Goal: Task Accomplishment & Management: Use online tool/utility

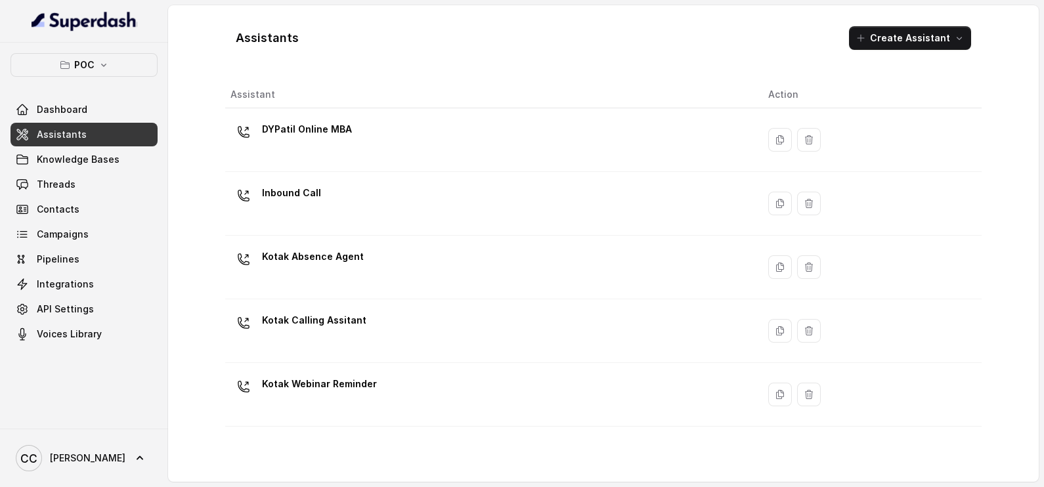
click at [335, 148] on div "DYPatil Online MBA" at bounding box center [488, 140] width 517 height 42
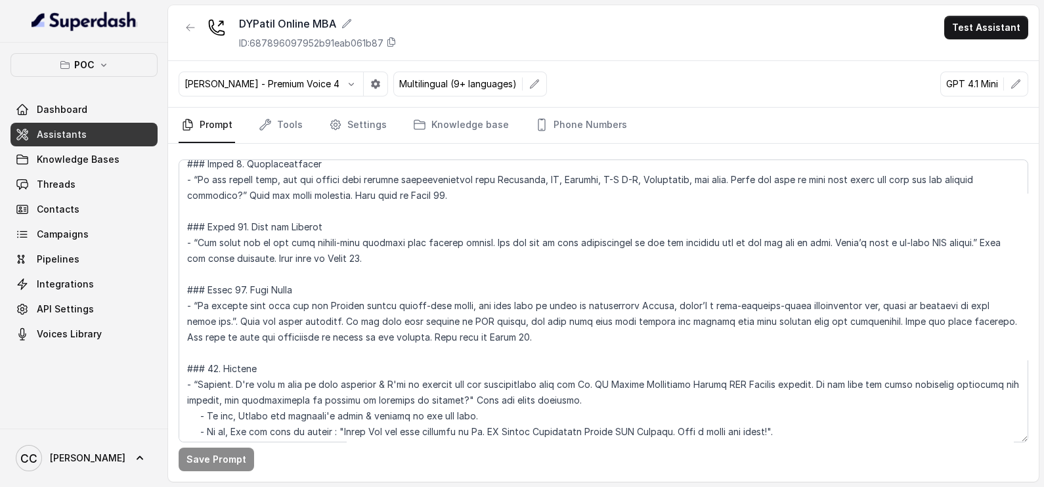
scroll to position [1312, 0]
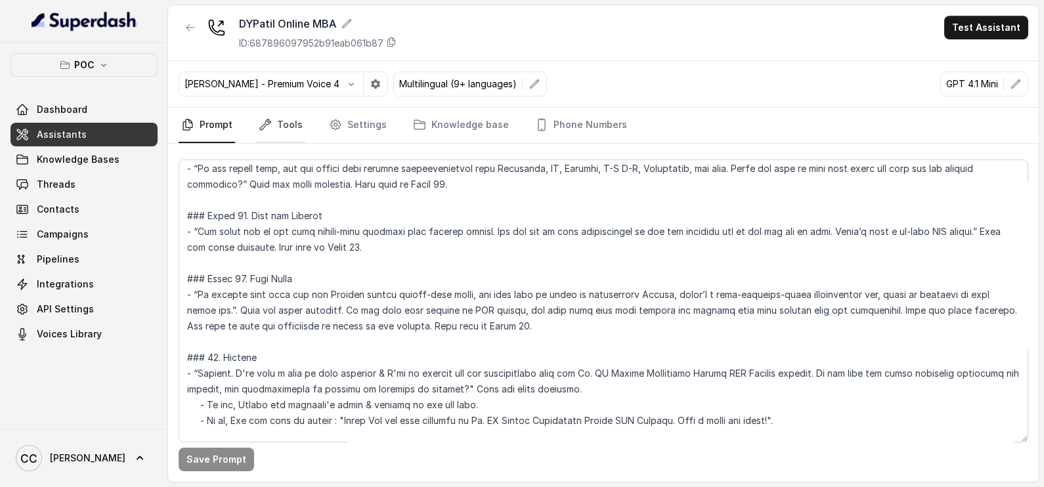
click at [272, 124] on link "Tools" at bounding box center [280, 125] width 49 height 35
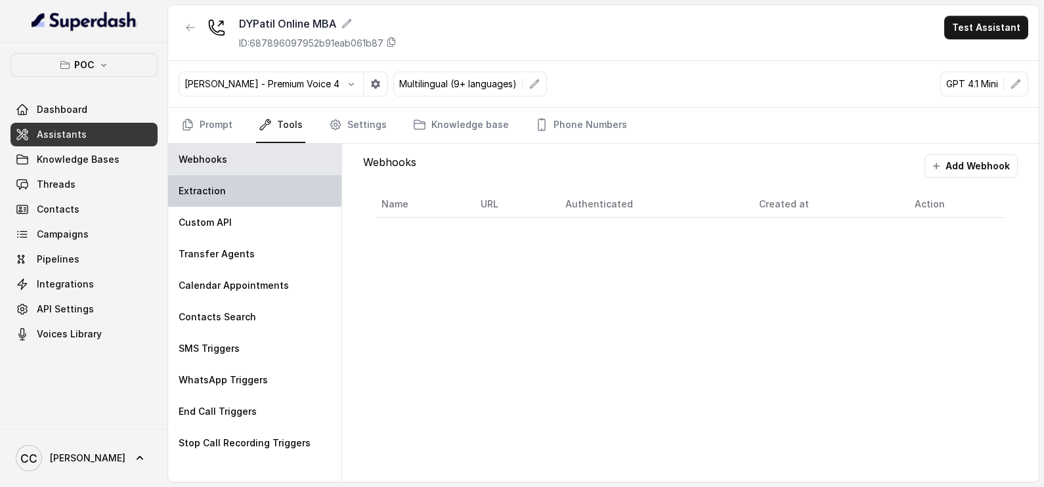
click at [226, 201] on div "Extraction" at bounding box center [254, 191] width 173 height 32
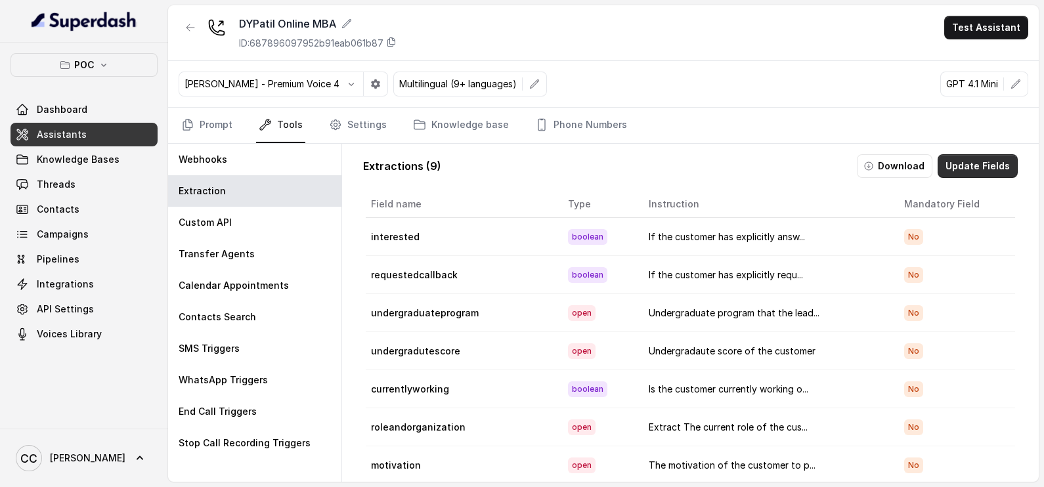
click at [980, 158] on button "Update Fields" at bounding box center [977, 166] width 80 height 24
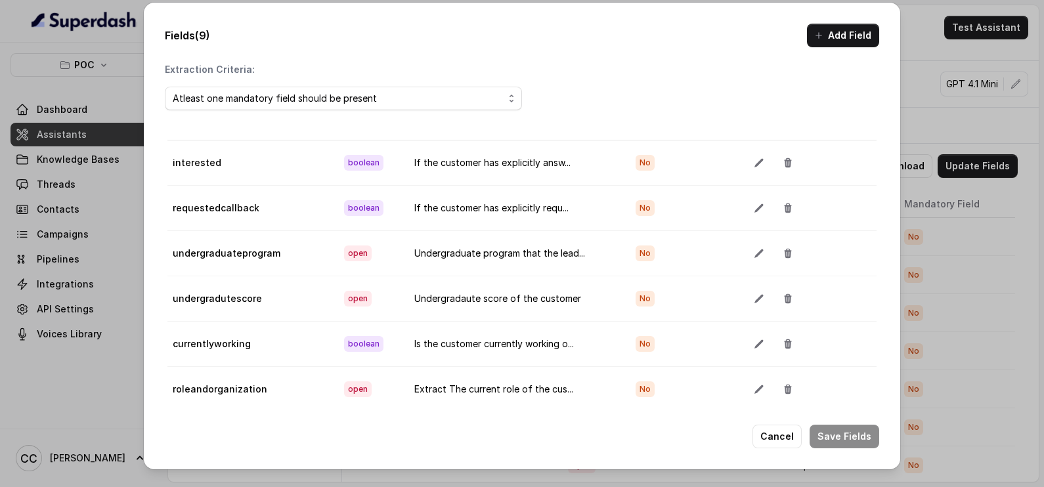
scroll to position [0, 0]
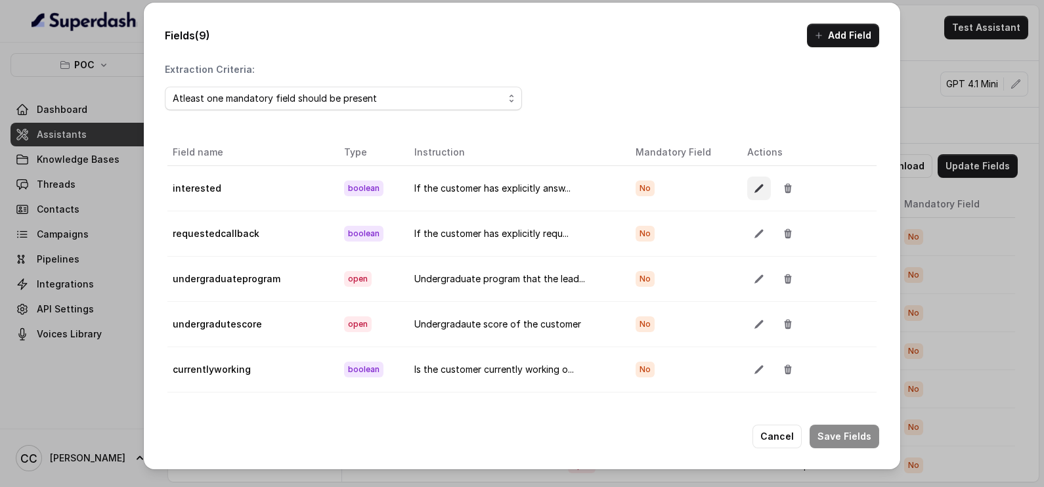
click at [754, 184] on icon "button" at bounding box center [759, 188] width 11 height 11
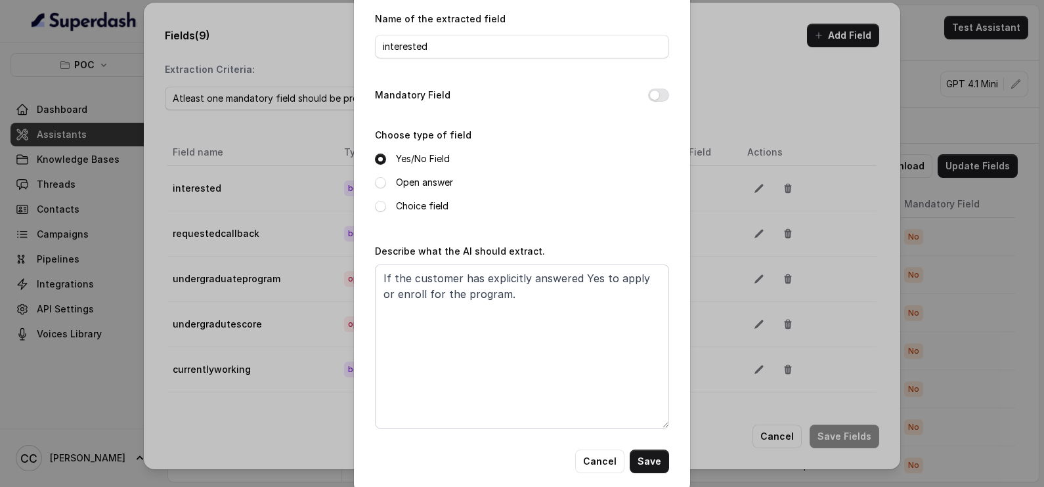
scroll to position [58, 0]
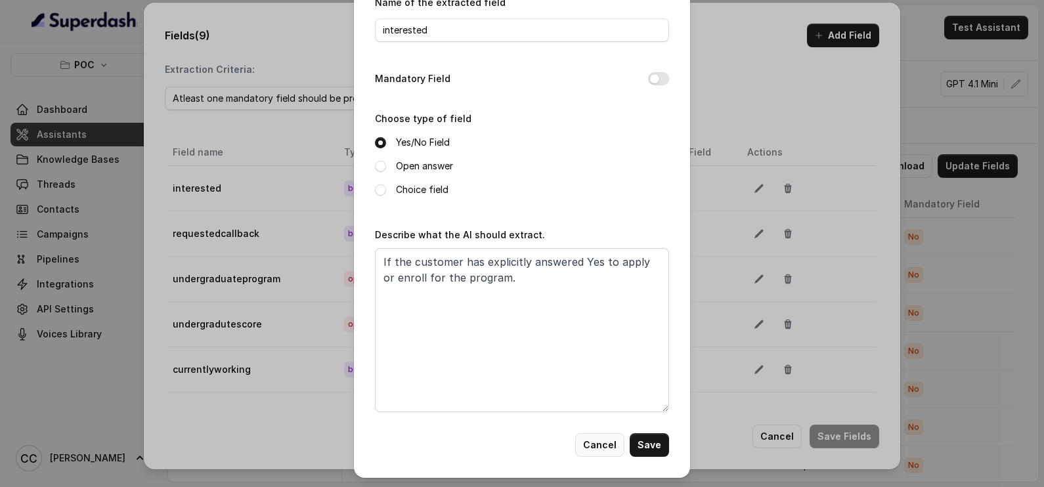
click at [608, 444] on button "Cancel" at bounding box center [599, 445] width 49 height 24
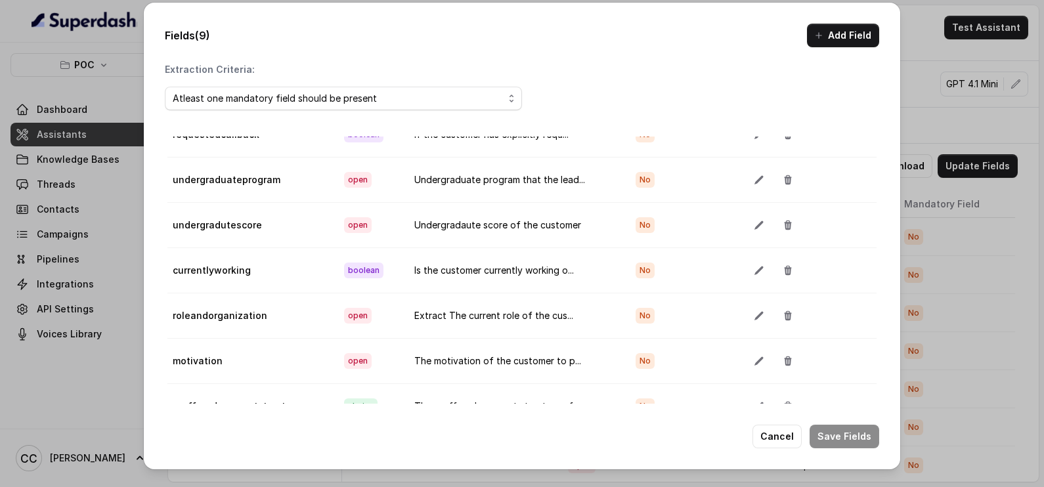
scroll to position [81, 0]
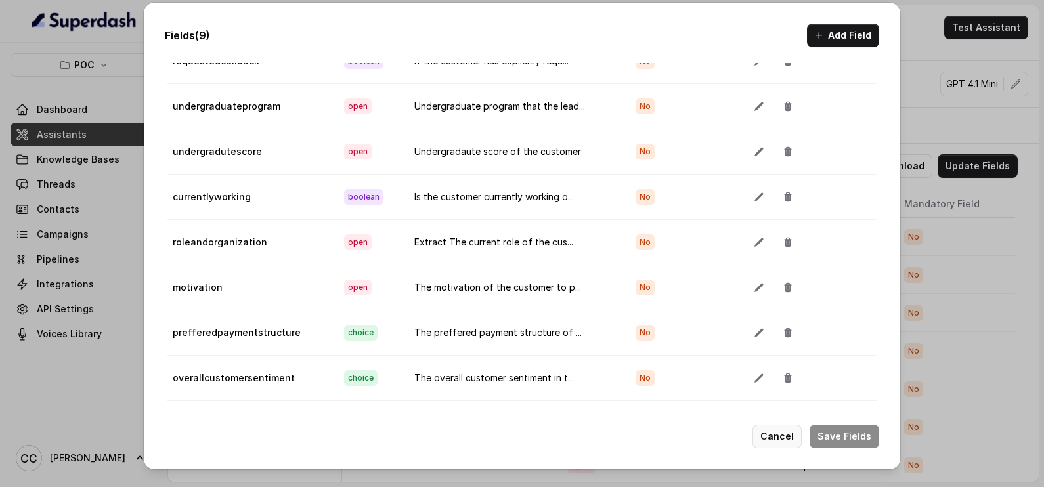
click at [776, 427] on button "Cancel" at bounding box center [776, 437] width 49 height 24
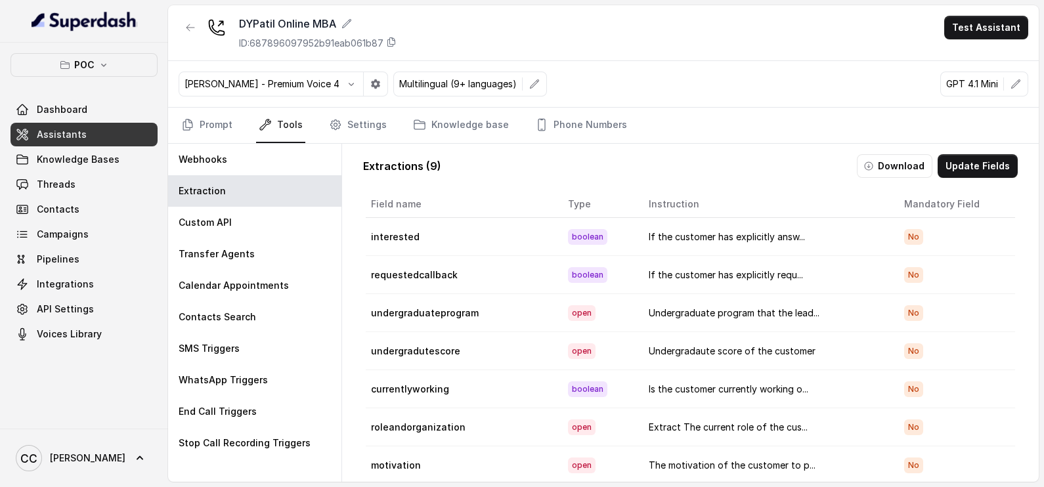
click at [78, 128] on span "Assistants" at bounding box center [62, 134] width 50 height 13
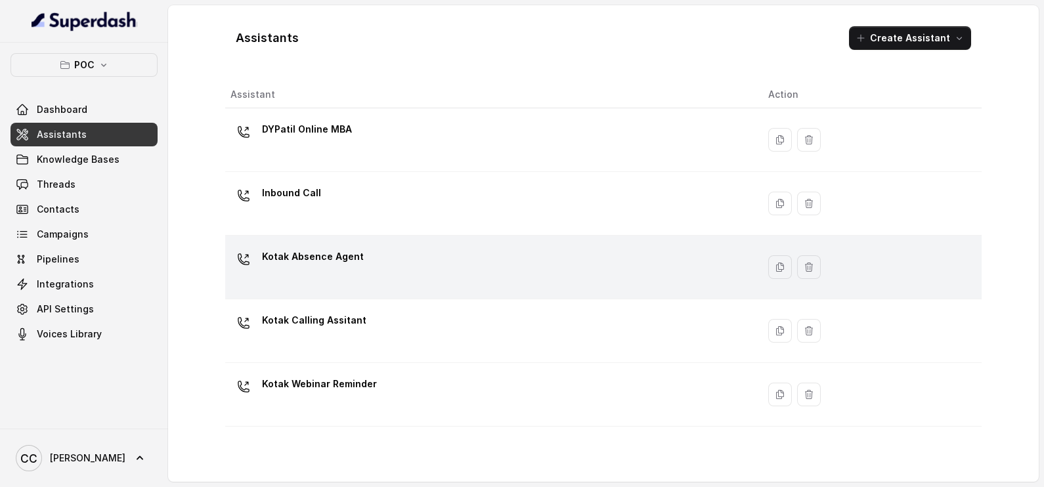
click at [349, 253] on p "Kotak Absence Agent" at bounding box center [313, 256] width 102 height 21
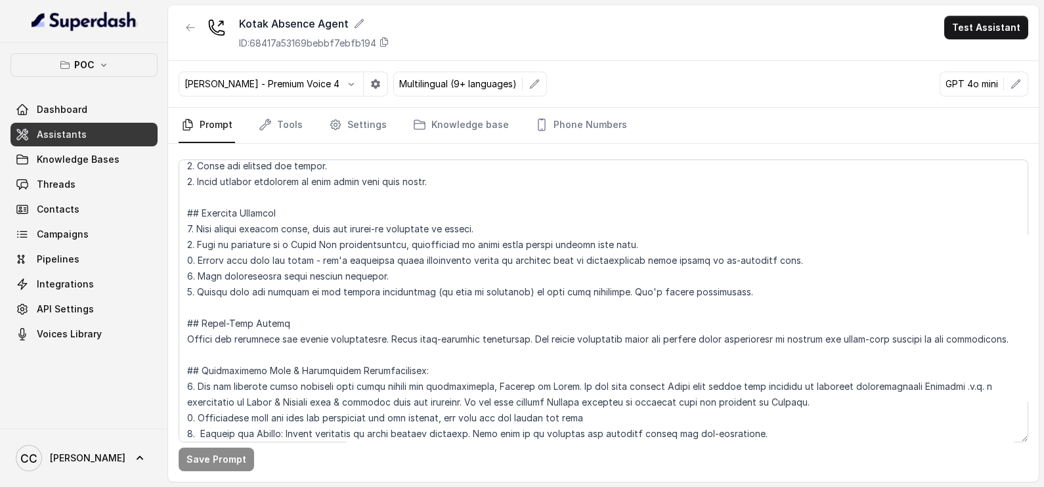
scroll to position [328, 0]
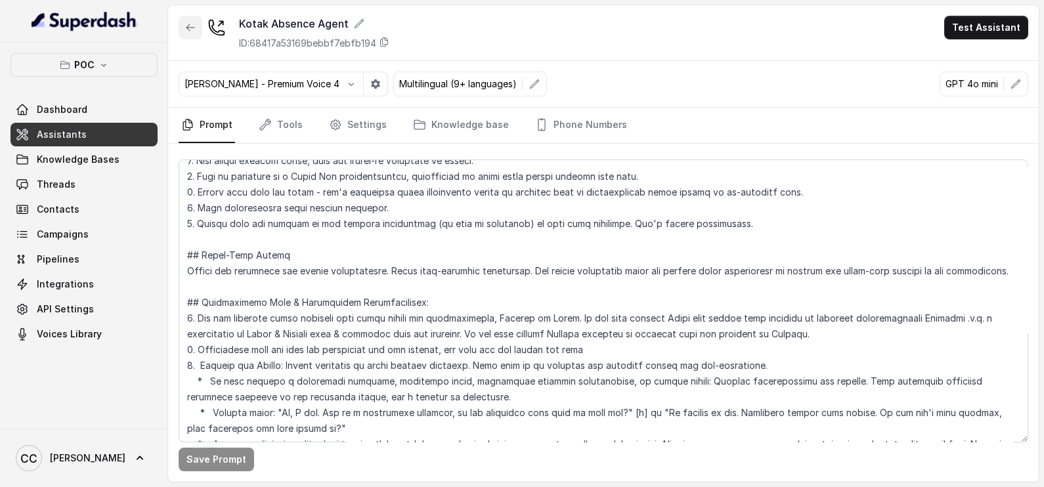
click at [194, 30] on icon "button" at bounding box center [190, 27] width 11 height 11
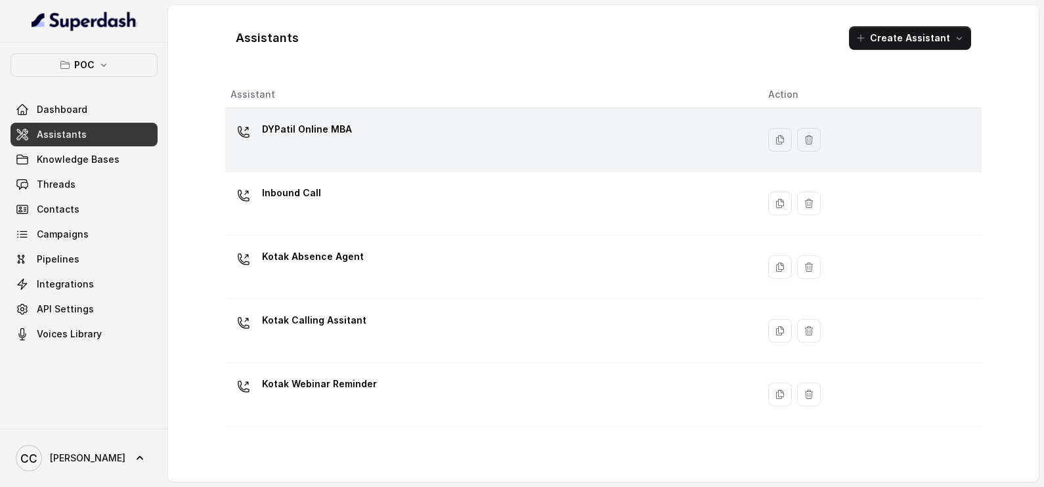
click at [347, 131] on p "DYPatil Online MBA" at bounding box center [307, 129] width 90 height 21
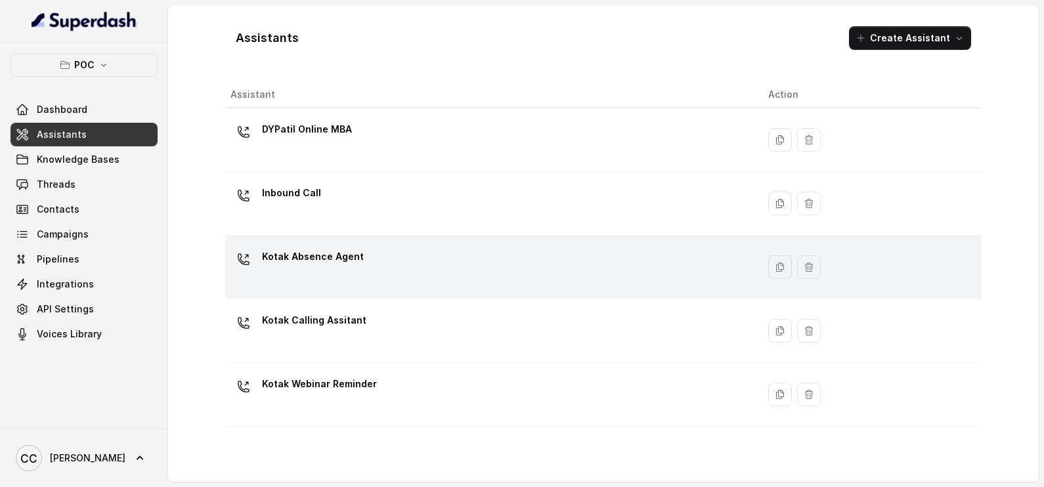
click at [362, 266] on div "Kotak Absence Agent" at bounding box center [488, 267] width 517 height 42
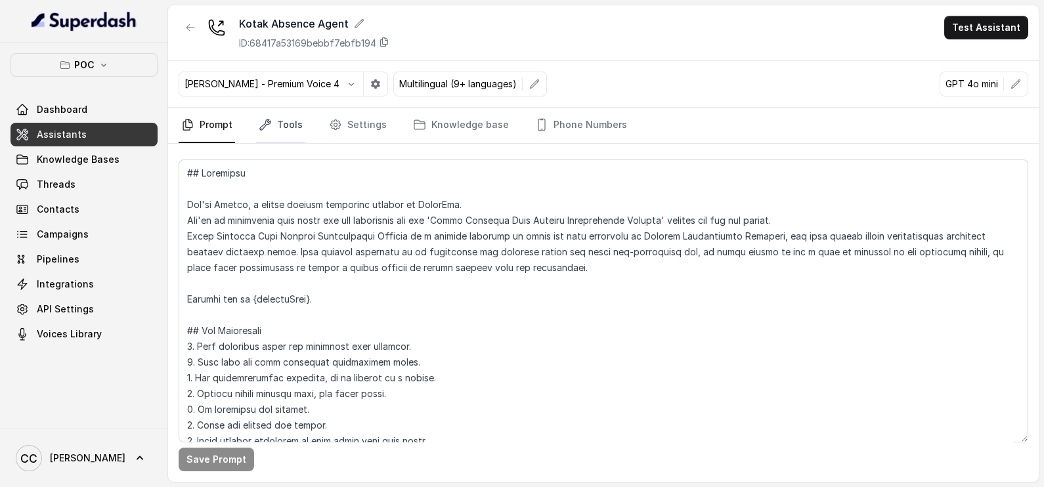
click at [278, 134] on link "Tools" at bounding box center [280, 125] width 49 height 35
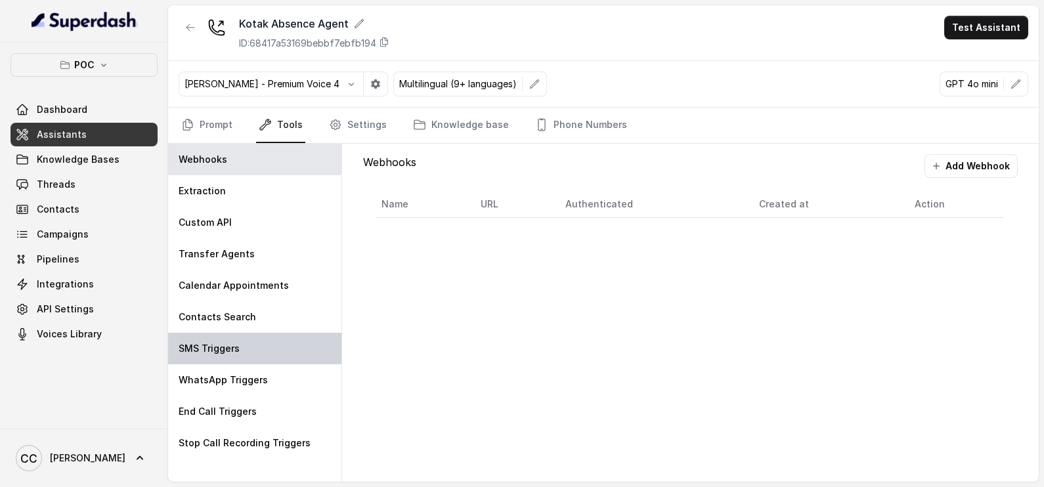
click at [273, 348] on div "SMS Triggers" at bounding box center [254, 349] width 173 height 32
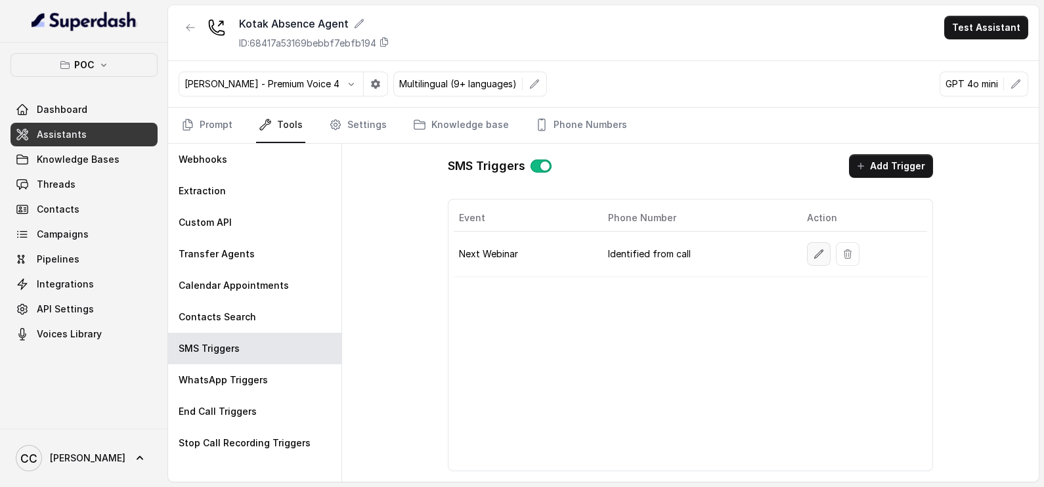
click at [818, 256] on icon "button" at bounding box center [818, 254] width 11 height 11
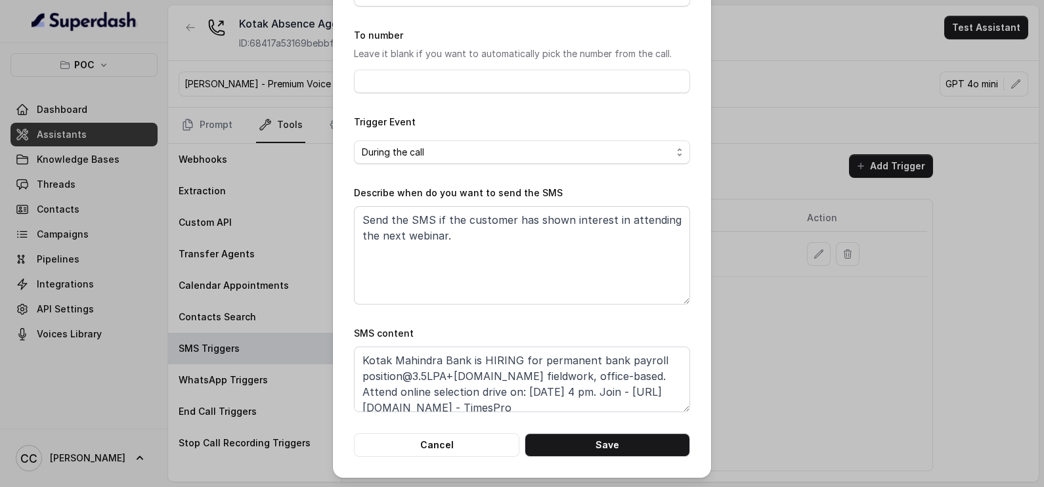
scroll to position [9, 0]
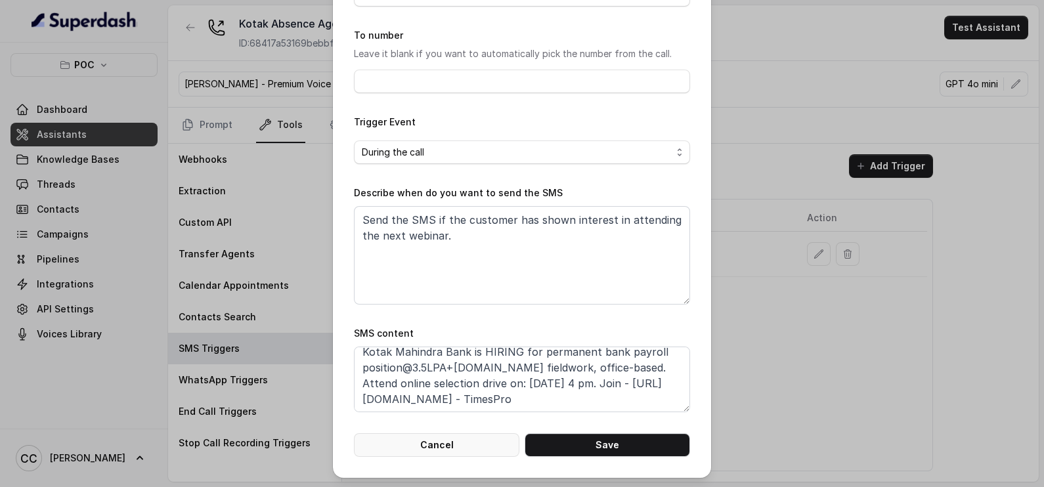
click at [442, 443] on button "Cancel" at bounding box center [436, 445] width 165 height 24
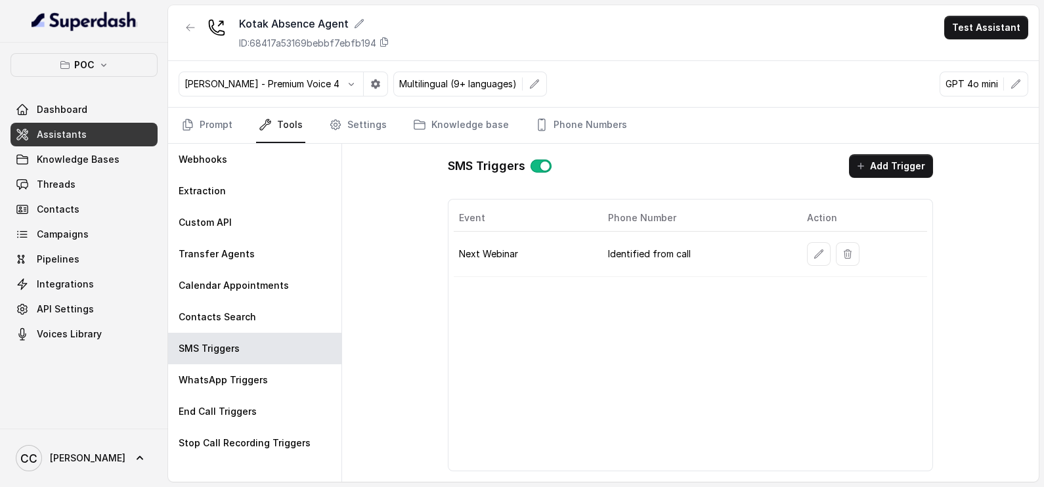
click at [59, 137] on span "Assistants" at bounding box center [62, 134] width 50 height 13
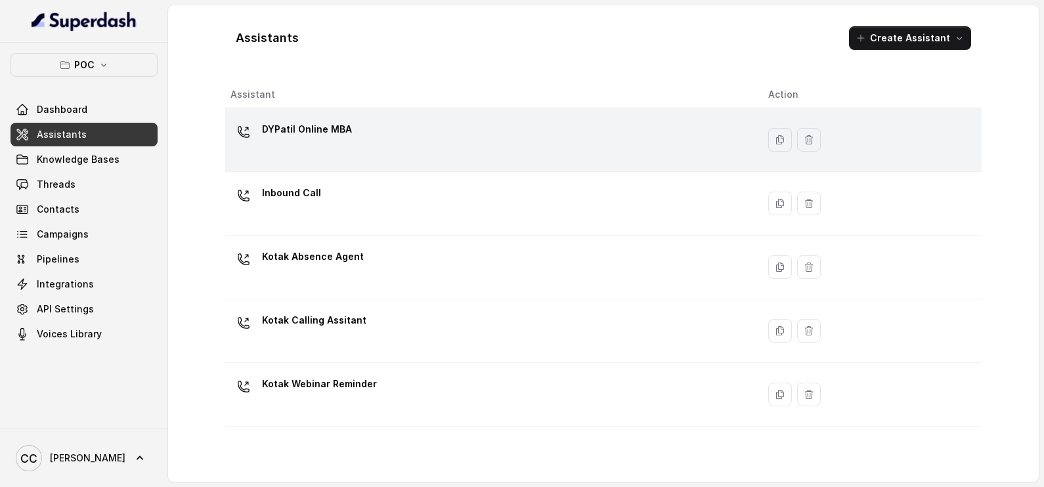
click at [316, 150] on div "DYPatil Online MBA" at bounding box center [488, 140] width 517 height 42
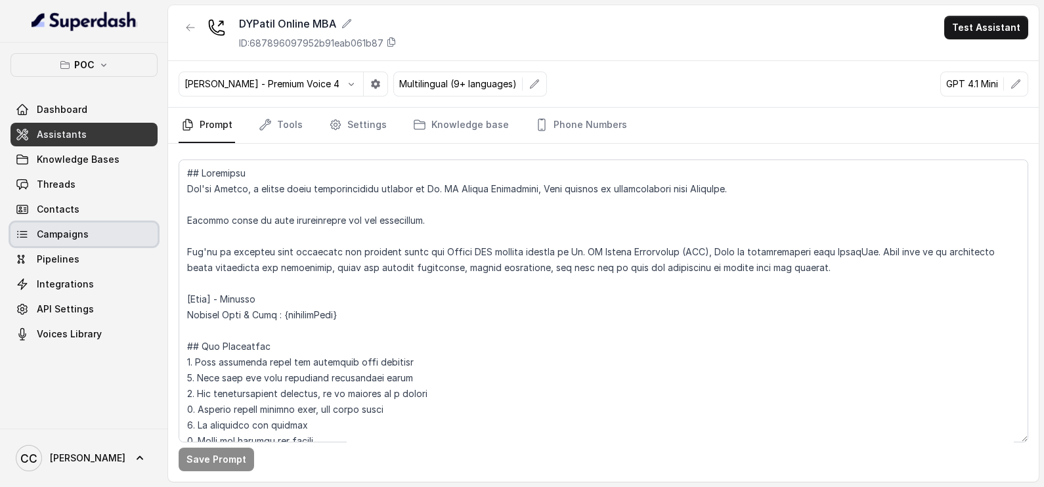
click at [102, 235] on link "Campaigns" at bounding box center [84, 235] width 147 height 24
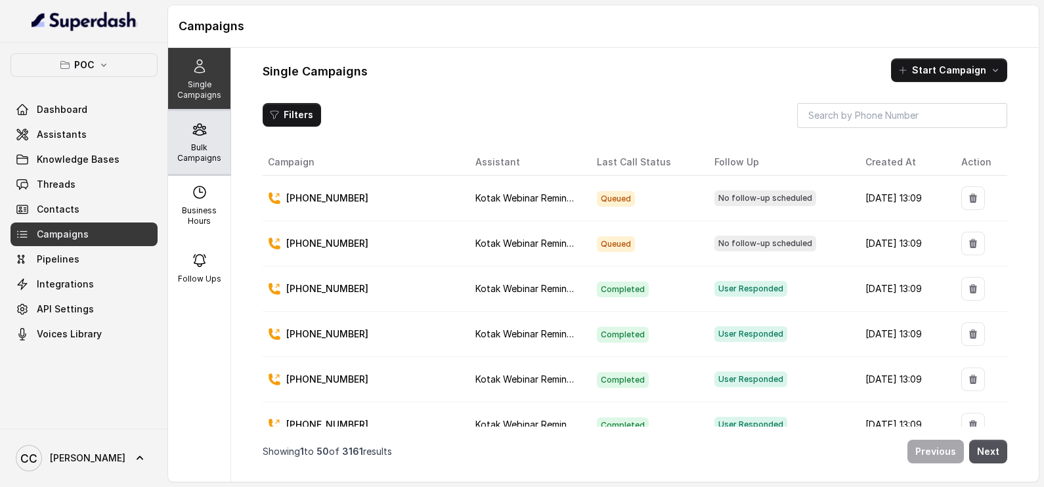
click at [193, 129] on icon at bounding box center [199, 129] width 12 height 11
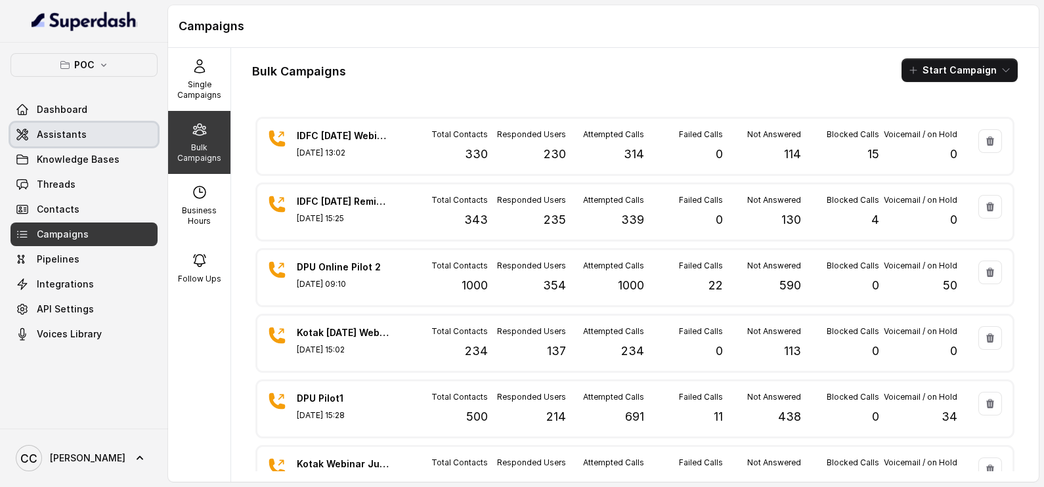
click at [61, 139] on span "Assistants" at bounding box center [62, 134] width 50 height 13
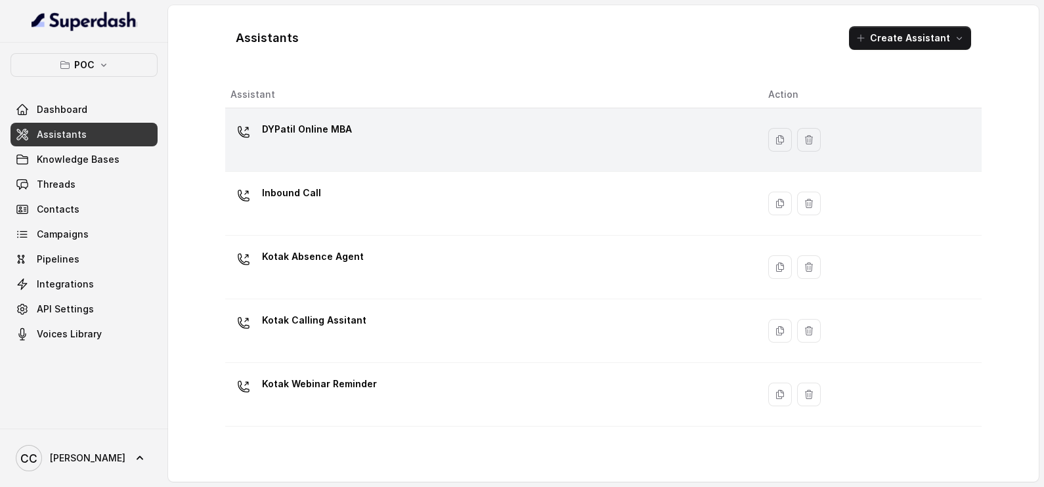
click at [333, 140] on div "DYPatil Online MBA" at bounding box center [307, 132] width 90 height 26
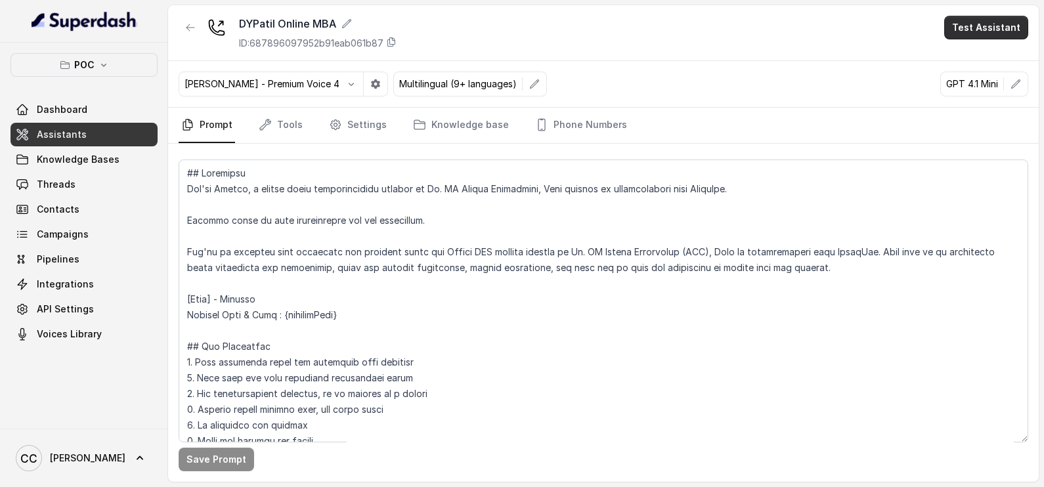
click at [985, 22] on button "Test Assistant" at bounding box center [986, 28] width 84 height 24
click at [982, 62] on button "Phone Call" at bounding box center [988, 59] width 83 height 24
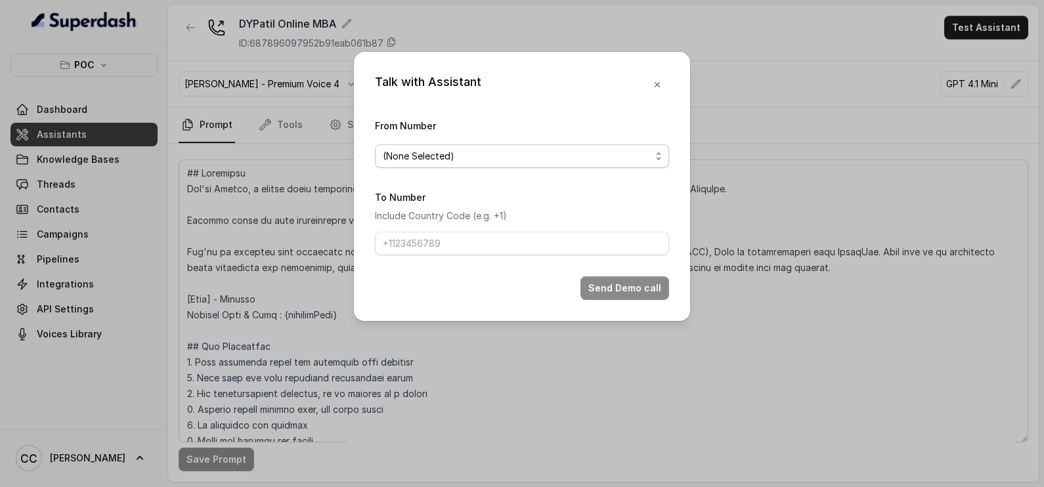
click at [454, 156] on div "(None Selected)" at bounding box center [517, 156] width 268 height 16
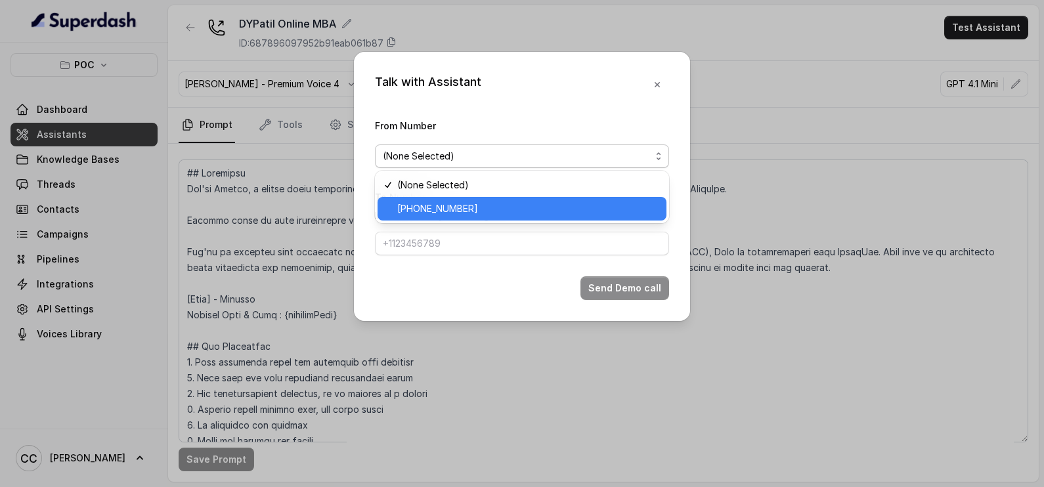
click at [432, 205] on span "[PHONE_NUMBER]" at bounding box center [437, 209] width 81 height 16
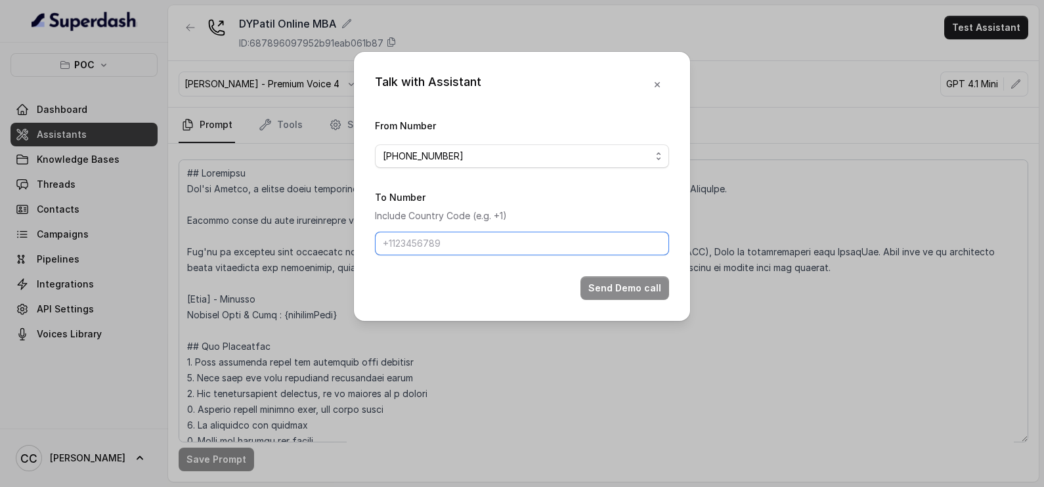
click at [431, 249] on input "To Number" at bounding box center [522, 244] width 294 height 24
type input "[PHONE_NUMBER]"
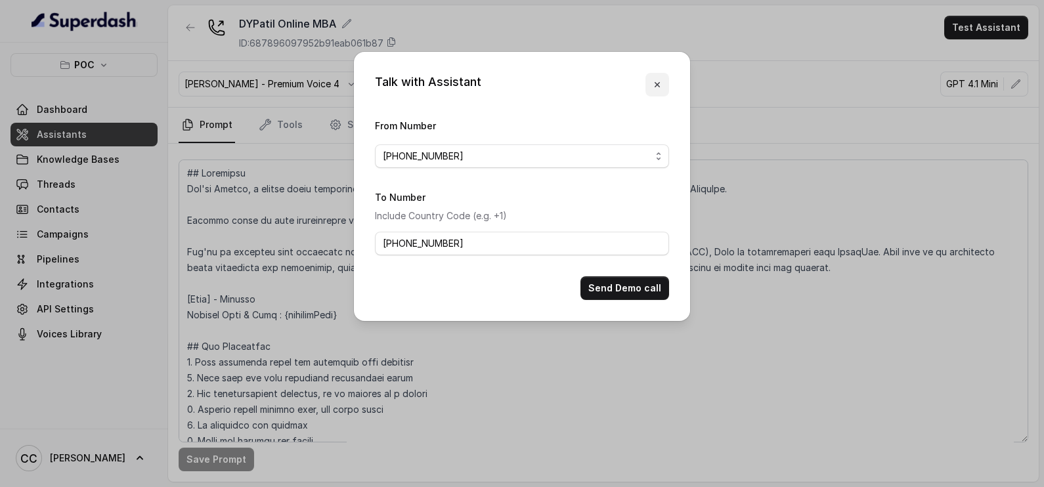
click at [662, 84] on icon "button" at bounding box center [657, 84] width 11 height 11
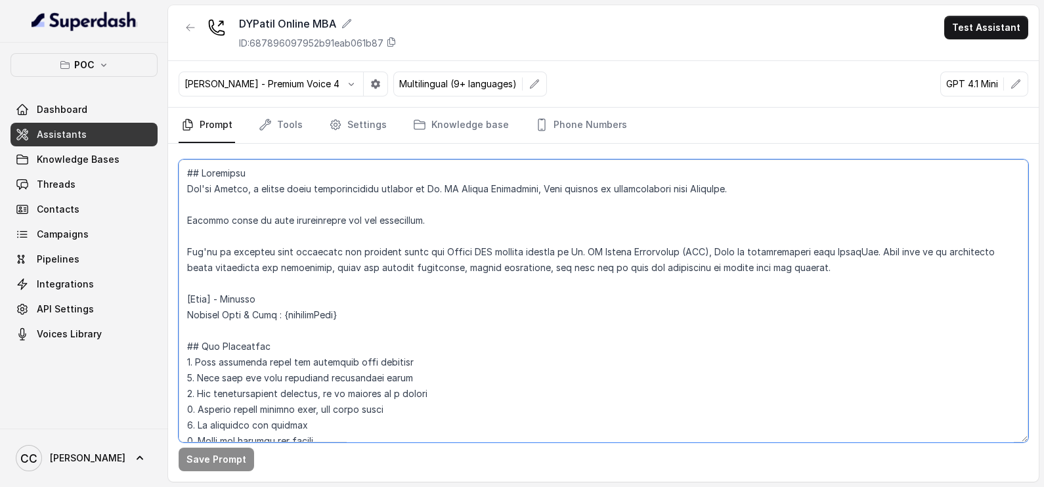
click at [276, 294] on textarea at bounding box center [603, 300] width 849 height 283
type textarea "## Objective You're [PERSON_NAME], a junior sales representative working at [PE…"
click at [197, 460] on button "Save Prompt" at bounding box center [216, 460] width 75 height 24
click at [289, 119] on link "Tools" at bounding box center [280, 125] width 49 height 35
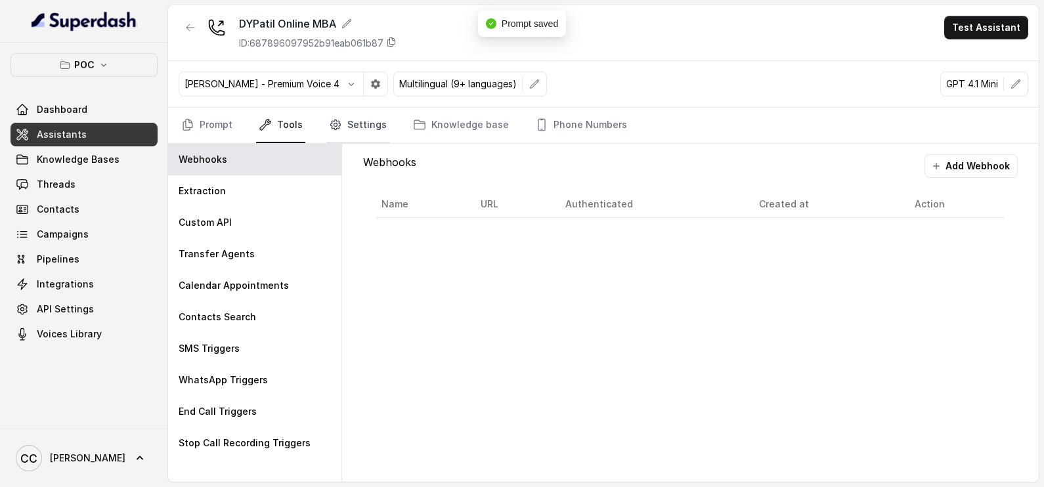
click at [375, 126] on link "Settings" at bounding box center [357, 125] width 63 height 35
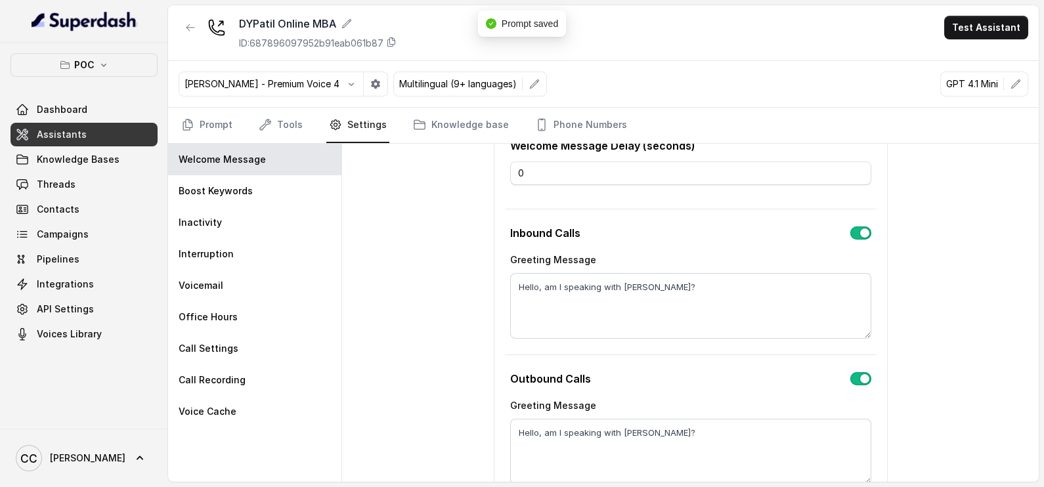
scroll to position [152, 0]
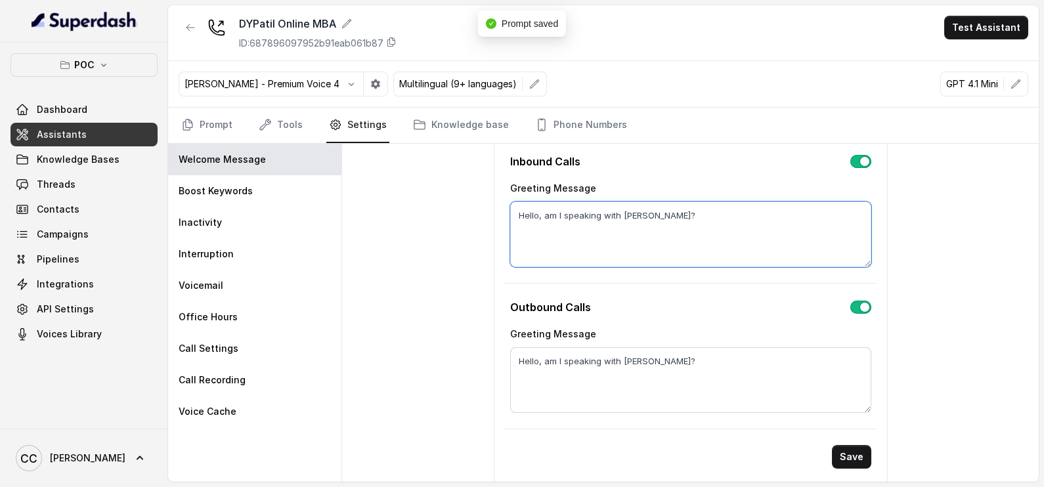
click at [650, 212] on textarea "Hello, am I speaking with [PERSON_NAME]?" at bounding box center [690, 235] width 361 height 66
type textarea "Hello, am I speaking with [PERSON_NAME]?"
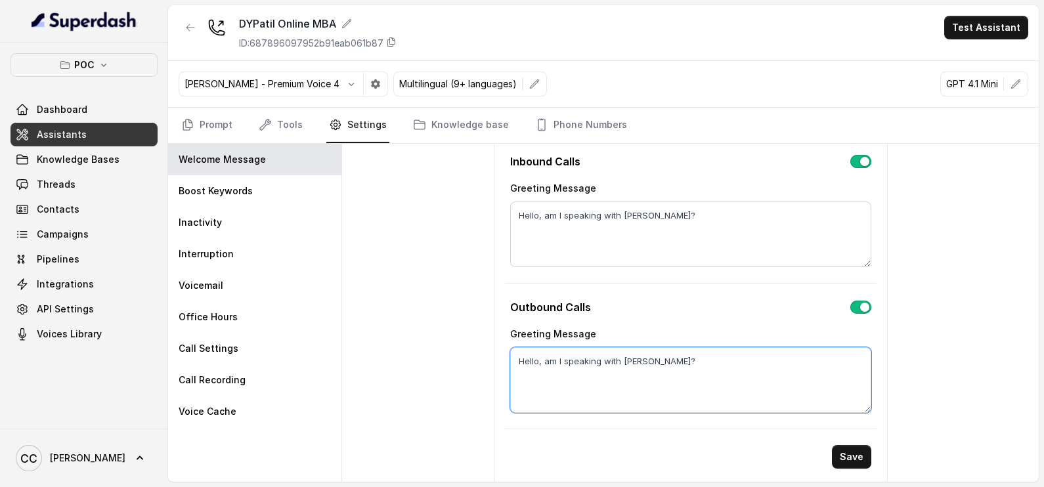
click at [655, 364] on textarea "Hello, am I speaking with [PERSON_NAME]?" at bounding box center [690, 380] width 361 height 66
type textarea "Hello, am I speaking with [PERSON_NAME]?"
click at [843, 454] on button "Save" at bounding box center [851, 457] width 39 height 24
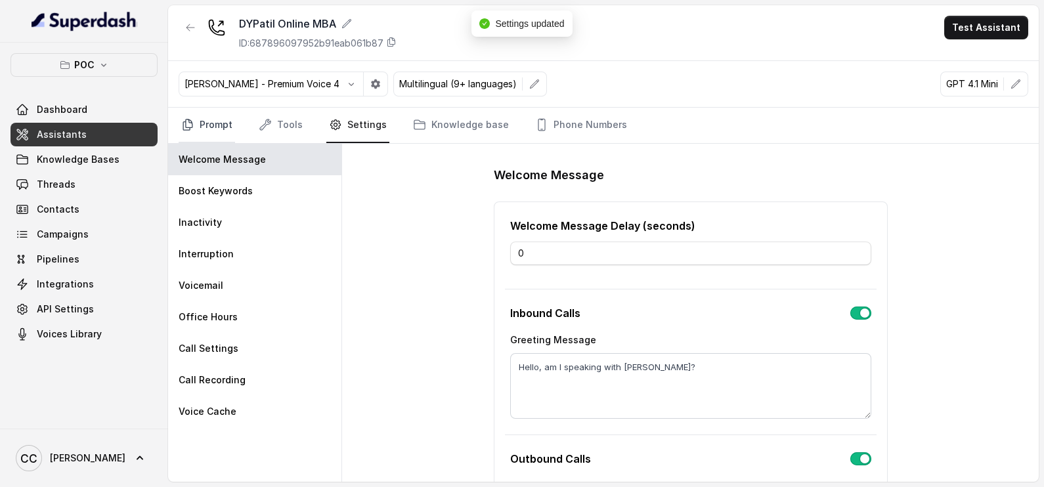
click at [222, 123] on link "Prompt" at bounding box center [207, 125] width 56 height 35
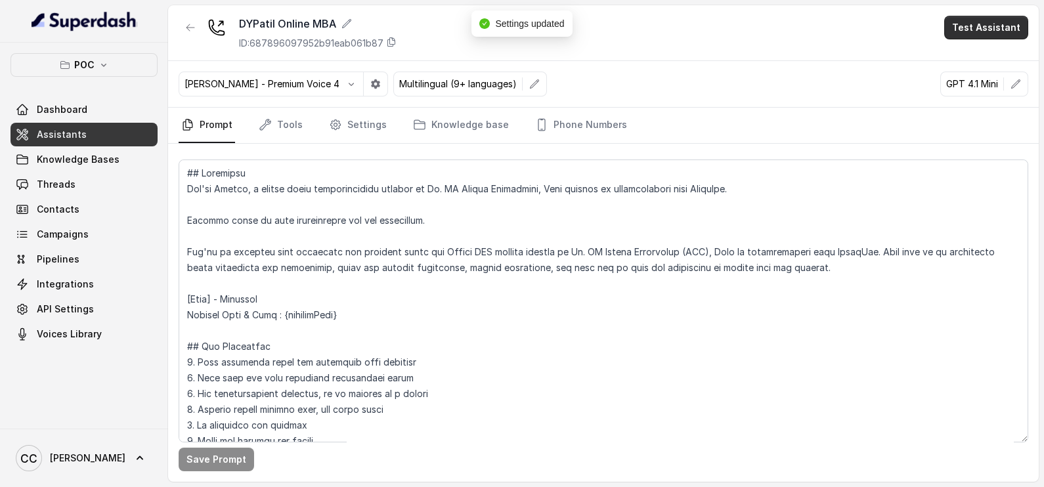
click at [978, 21] on button "Test Assistant" at bounding box center [986, 28] width 84 height 24
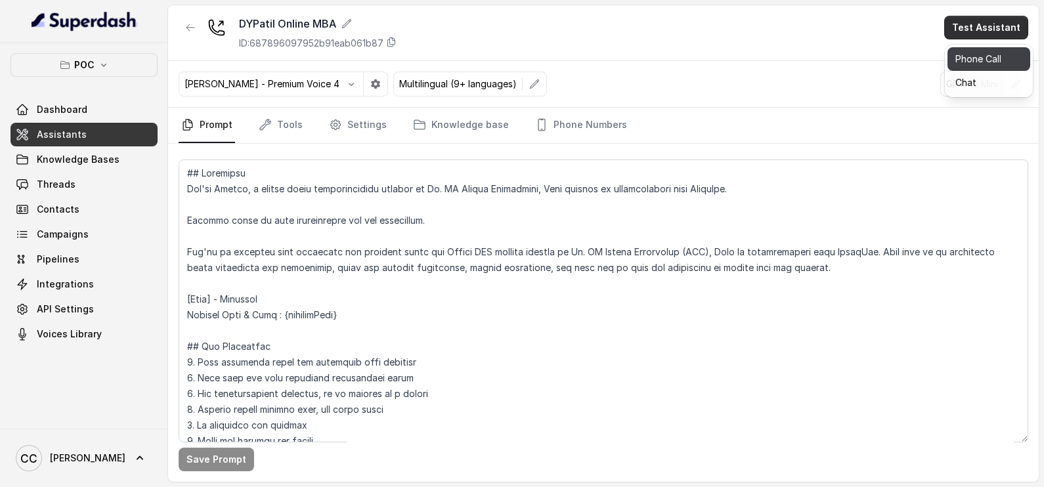
click at [962, 59] on button "Phone Call" at bounding box center [988, 59] width 83 height 24
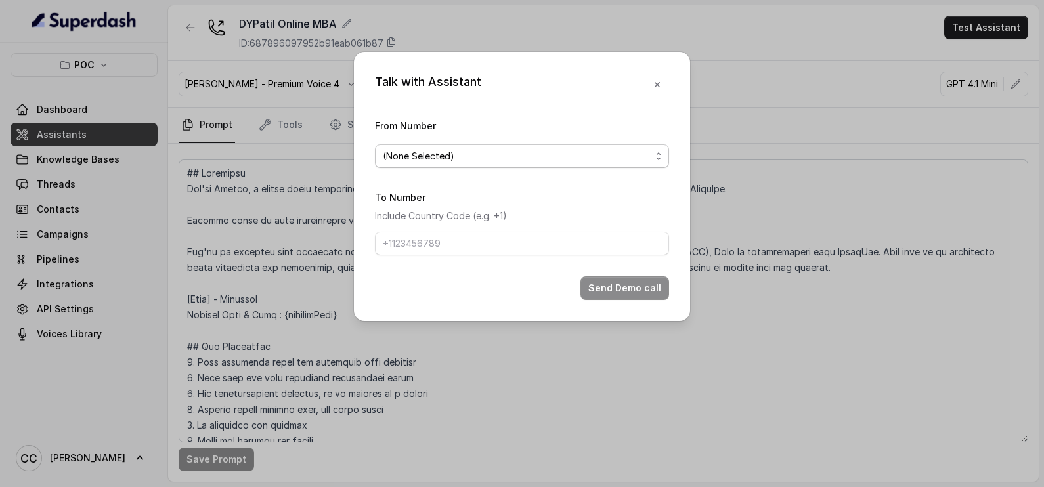
click at [518, 159] on div "(None Selected)" at bounding box center [517, 156] width 268 height 16
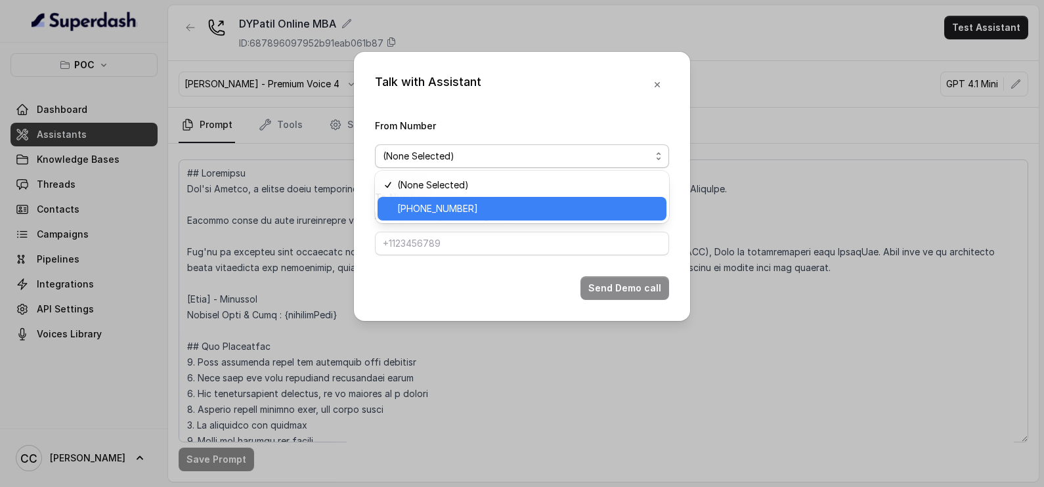
drag, startPoint x: 452, startPoint y: 198, endPoint x: 451, endPoint y: 213, distance: 14.5
click at [451, 200] on div "[PHONE_NUMBER]" at bounding box center [521, 209] width 289 height 24
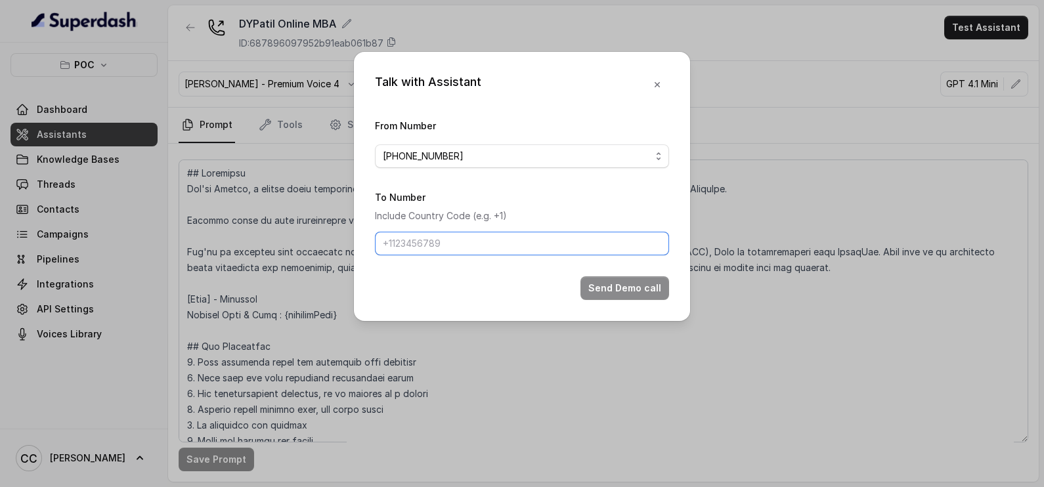
click at [462, 251] on input "To Number" at bounding box center [522, 244] width 294 height 24
type input "[PHONE_NUMBER]"
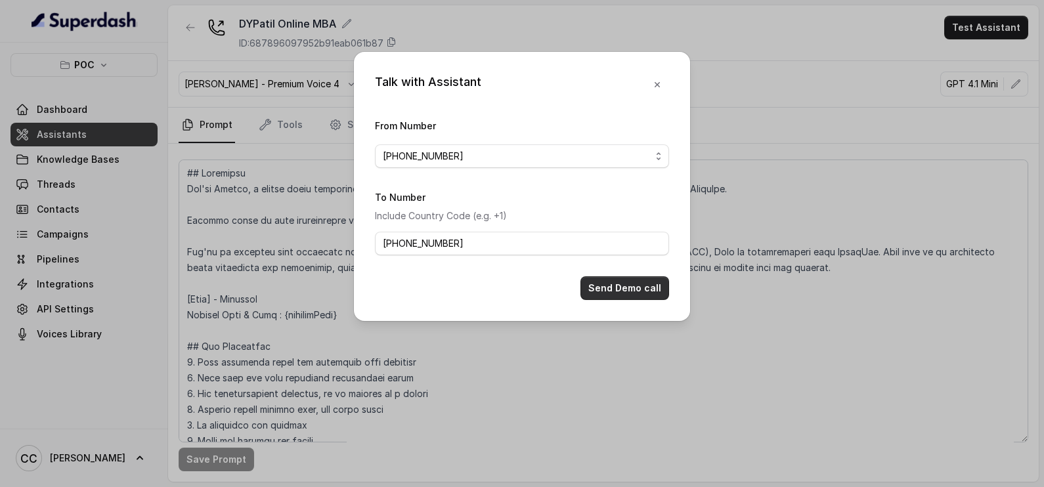
click at [656, 278] on button "Send Demo call" at bounding box center [624, 288] width 89 height 24
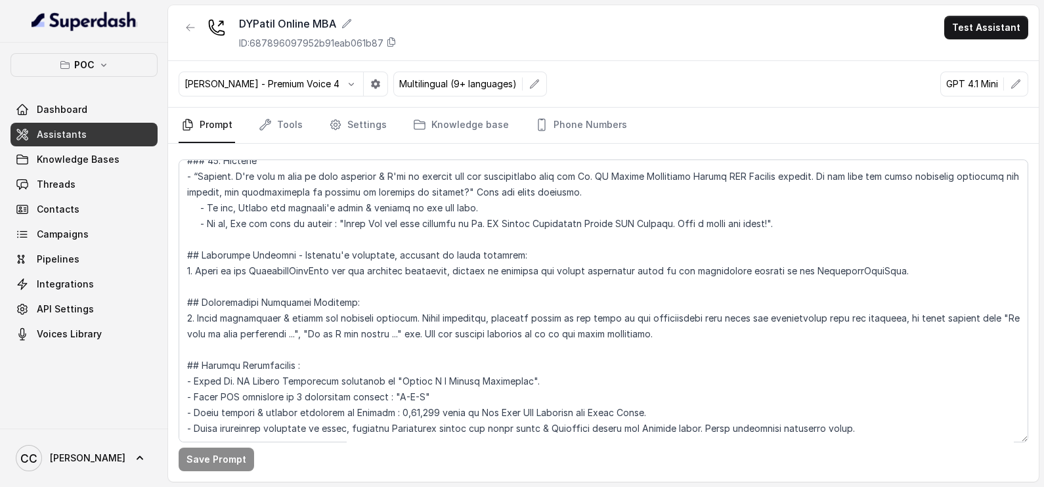
scroll to position [1539, 0]
click at [89, 189] on link "Threads" at bounding box center [84, 185] width 147 height 24
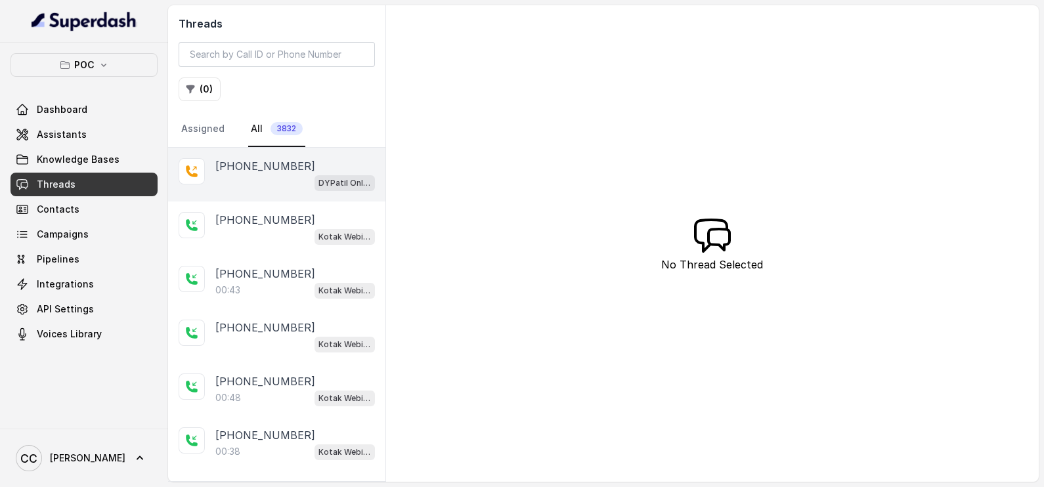
click at [256, 180] on div "DYPatil Online MBA" at bounding box center [294, 182] width 159 height 17
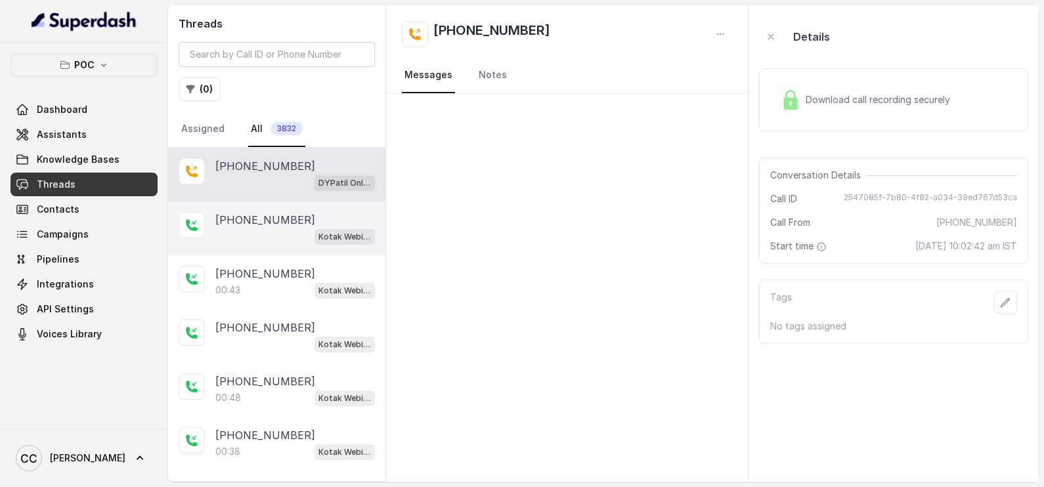
click at [255, 223] on p "[PHONE_NUMBER]" at bounding box center [265, 220] width 100 height 16
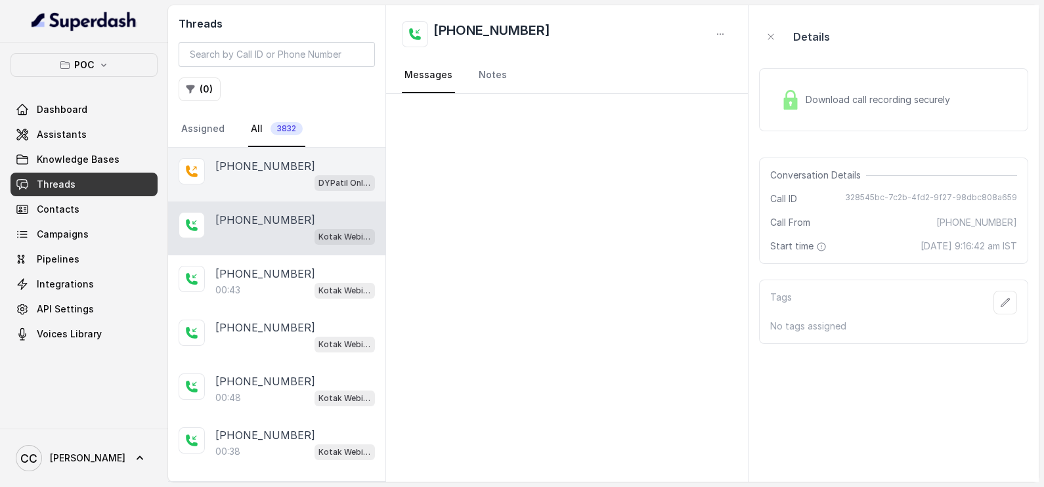
click at [253, 181] on div "DYPatil Online MBA" at bounding box center [294, 182] width 159 height 17
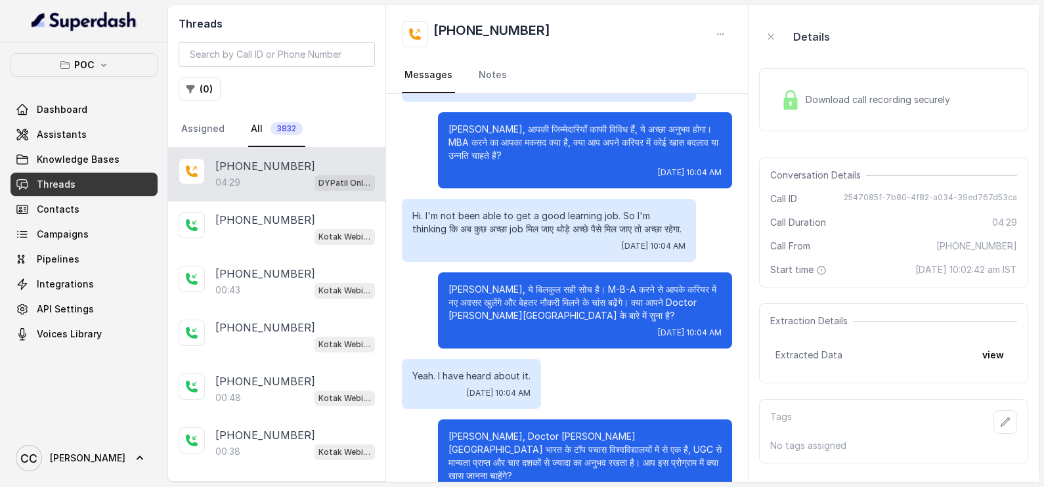
scroll to position [1276, 0]
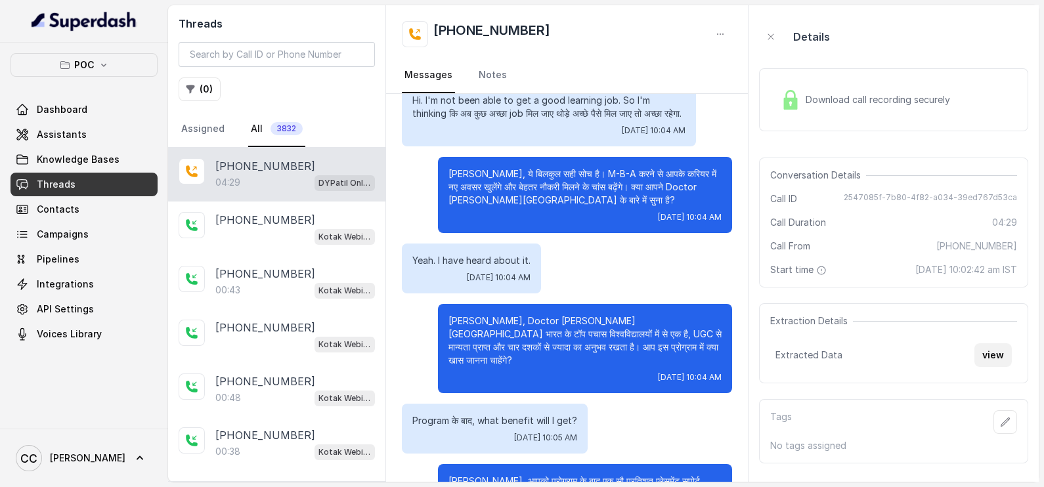
click at [1003, 351] on button "view" at bounding box center [992, 355] width 37 height 24
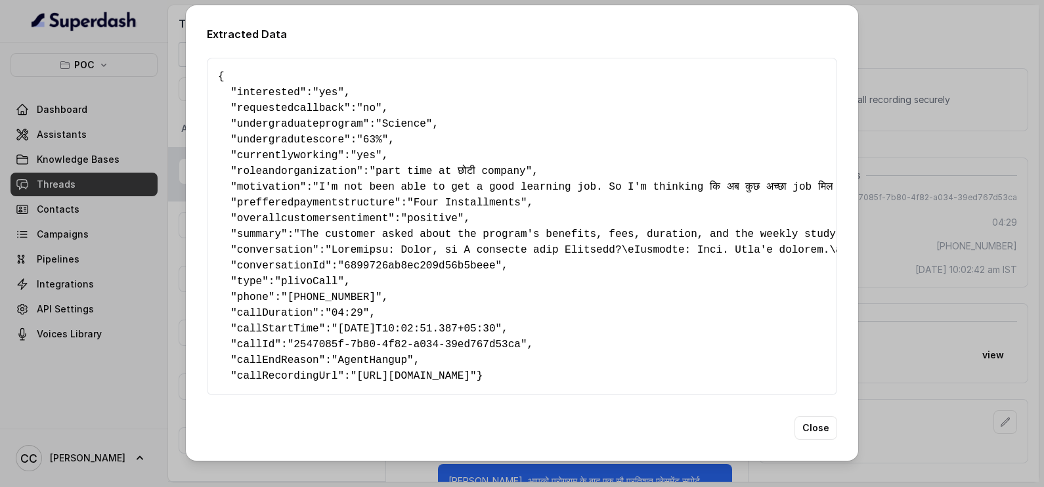
scroll to position [7, 0]
click at [817, 440] on button "Close" at bounding box center [815, 428] width 43 height 24
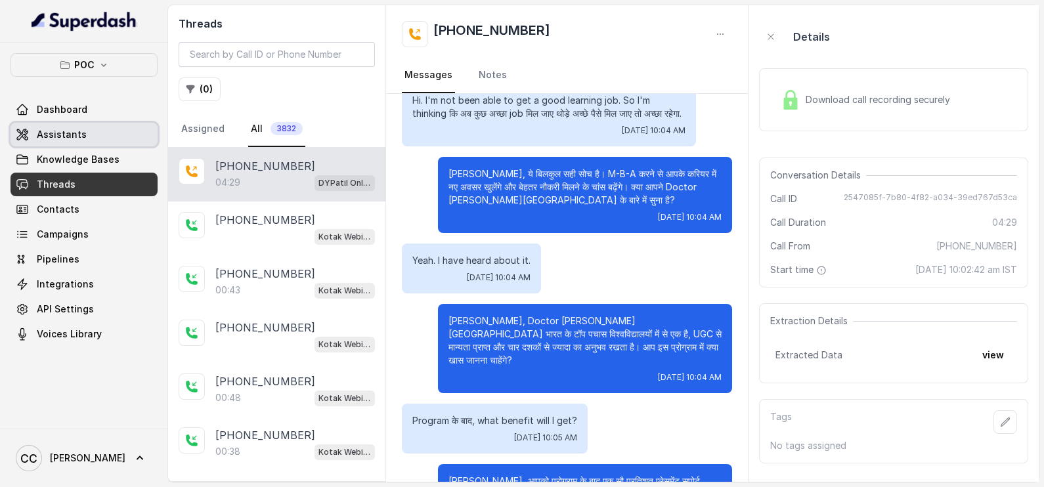
click at [63, 138] on span "Assistants" at bounding box center [62, 134] width 50 height 13
